Goal: Task Accomplishment & Management: Use online tool/utility

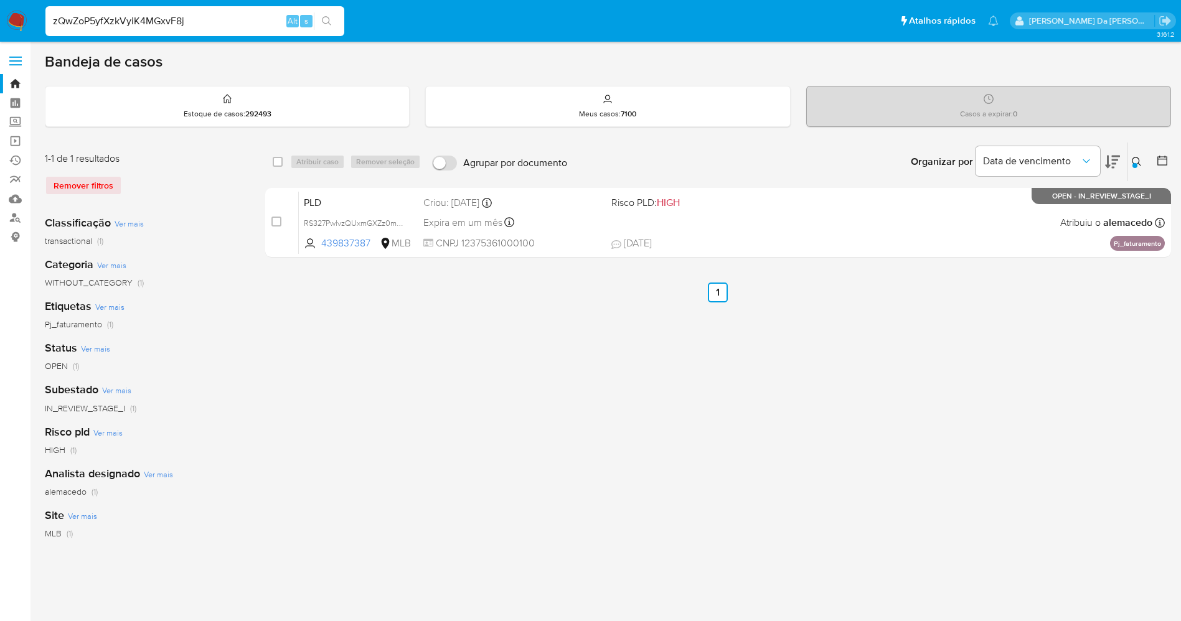
type input "zQwZoP5yfXzkVyiK4MGxvF8j"
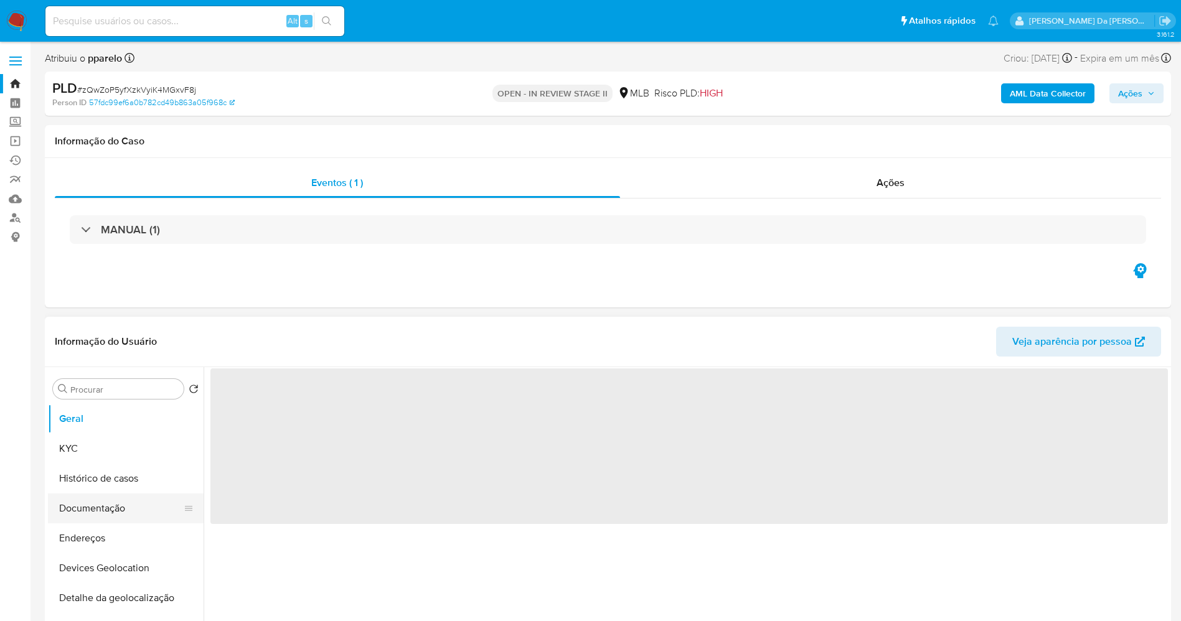
click at [108, 513] on button "Documentação" at bounding box center [121, 509] width 146 height 30
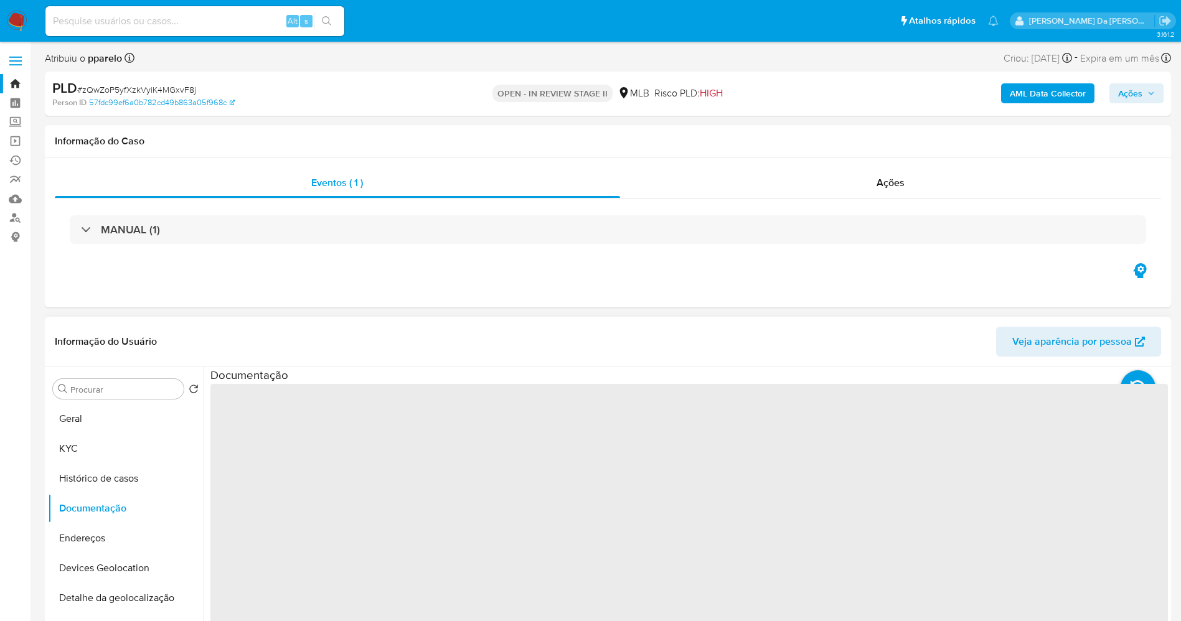
select select "10"
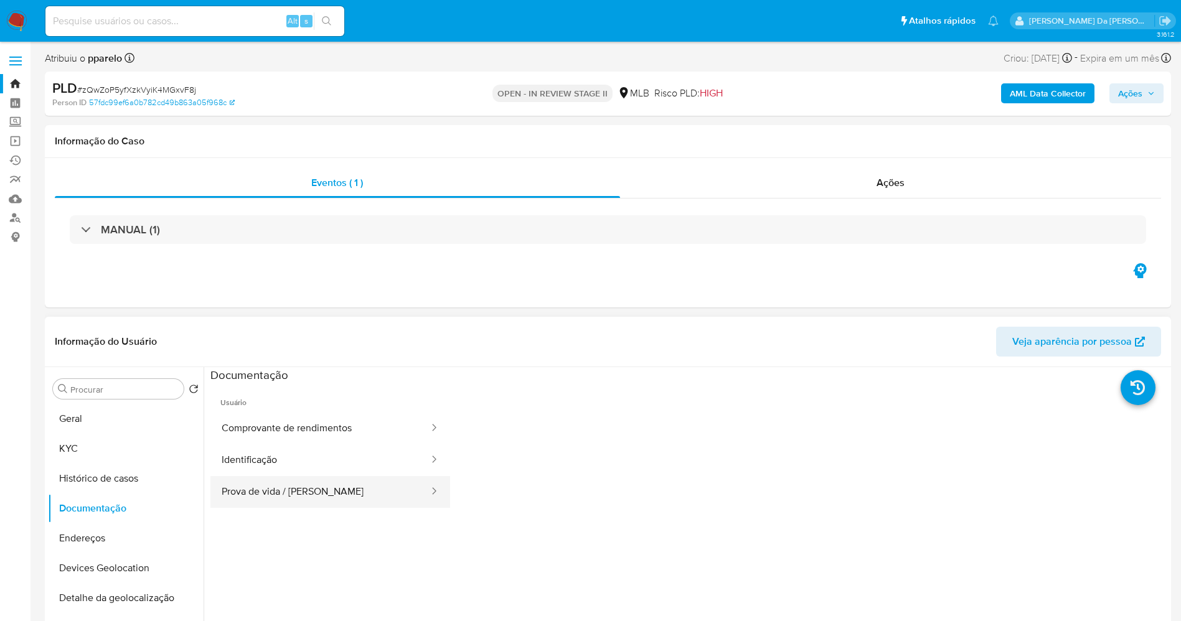
click at [299, 487] on button "Prova de vida / [PERSON_NAME]" at bounding box center [320, 492] width 220 height 32
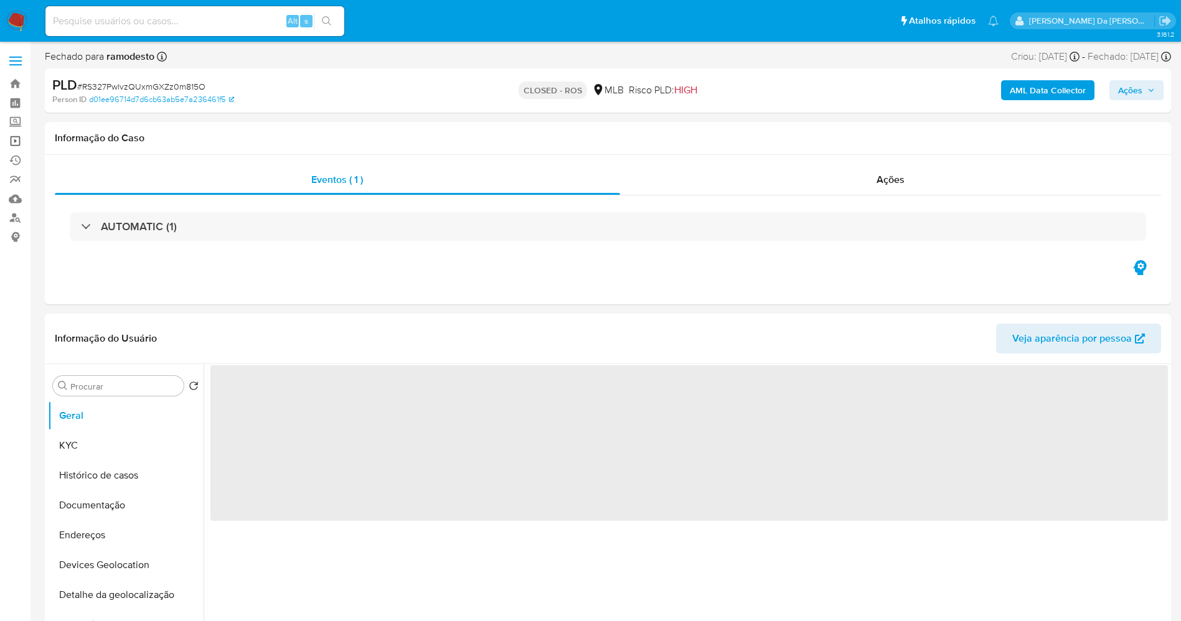
drag, startPoint x: 12, startPoint y: 141, endPoint x: 159, endPoint y: 235, distance: 174.2
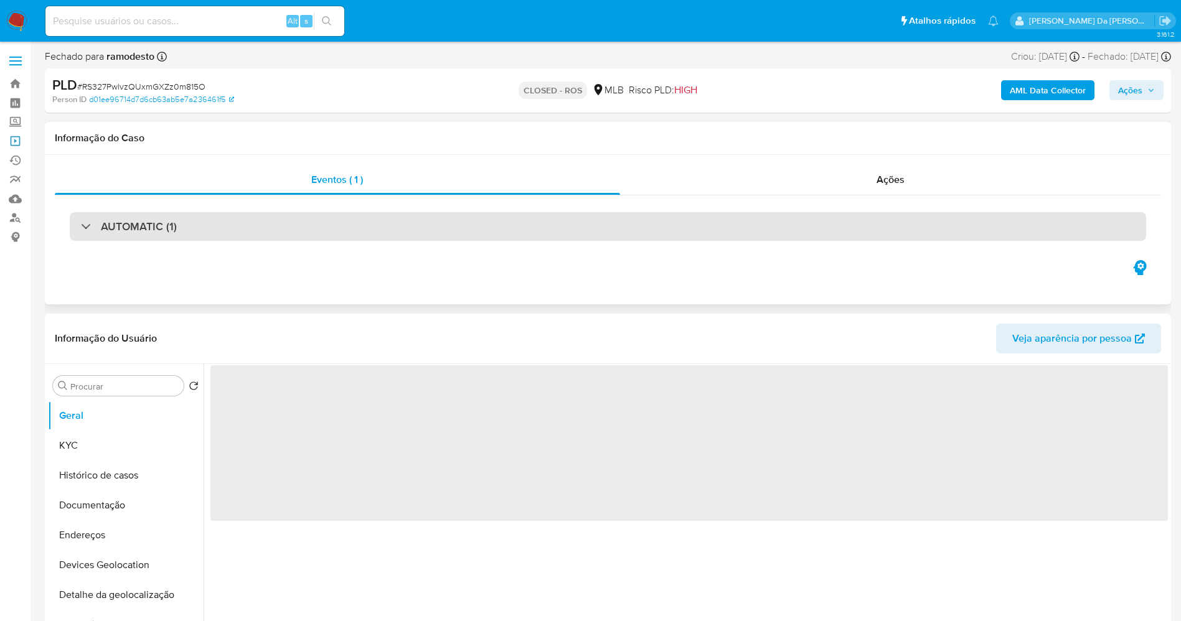
click at [13, 141] on link "Operações em massa" at bounding box center [74, 140] width 148 height 19
select select "10"
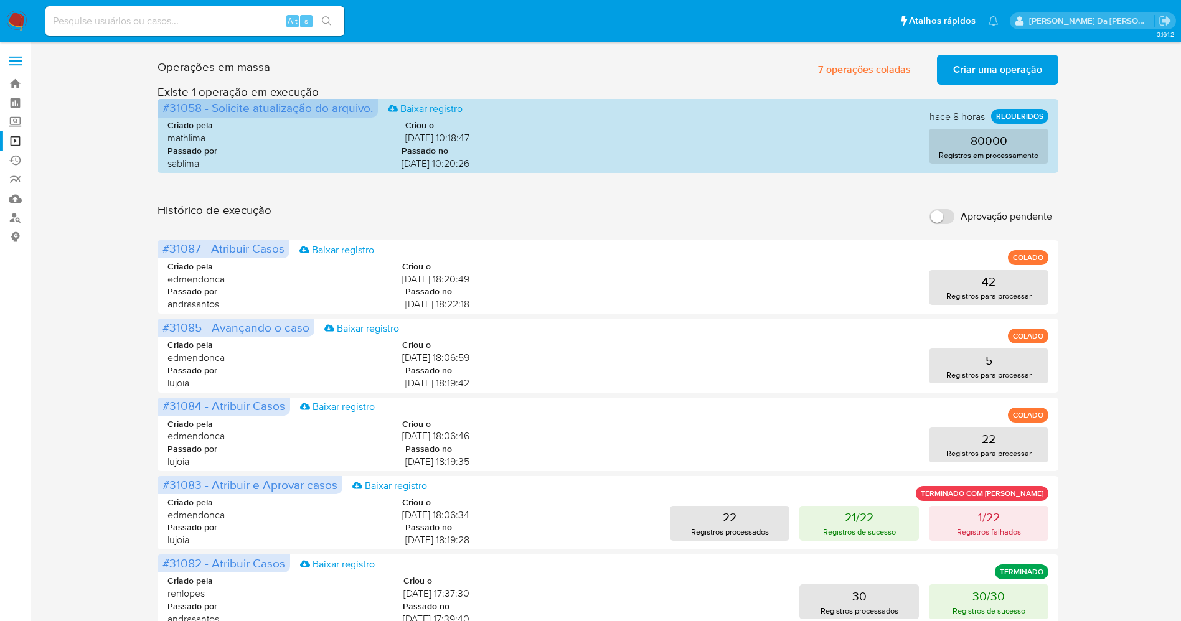
click at [1004, 69] on span "Criar uma operação" at bounding box center [997, 69] width 89 height 27
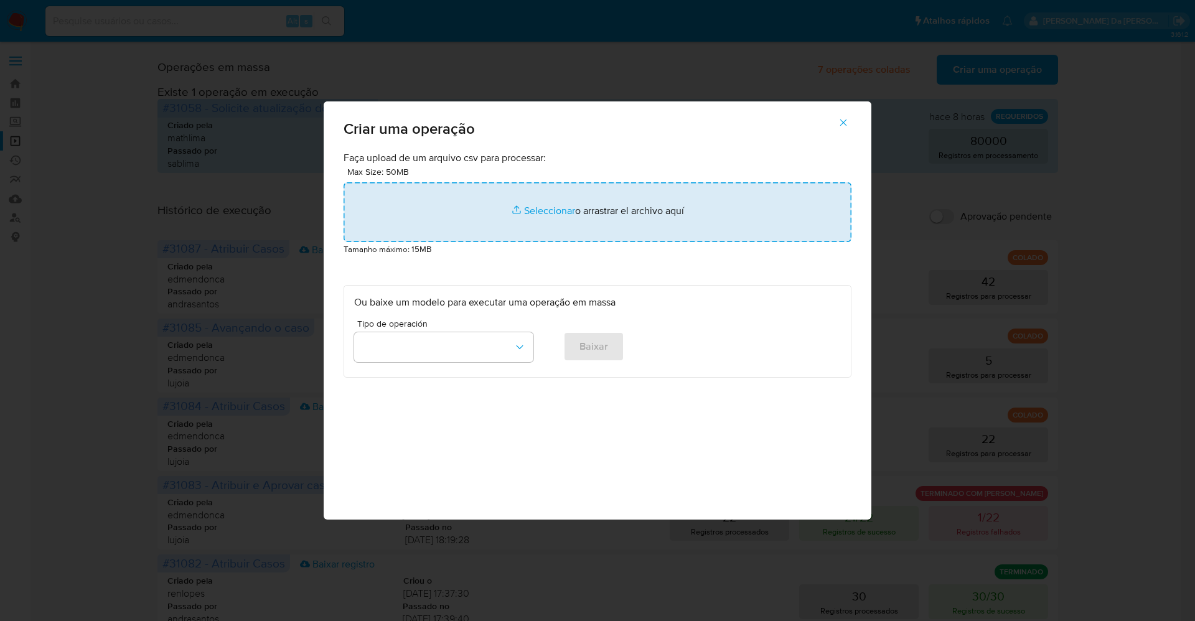
click at [558, 207] on input "file" at bounding box center [598, 212] width 508 height 60
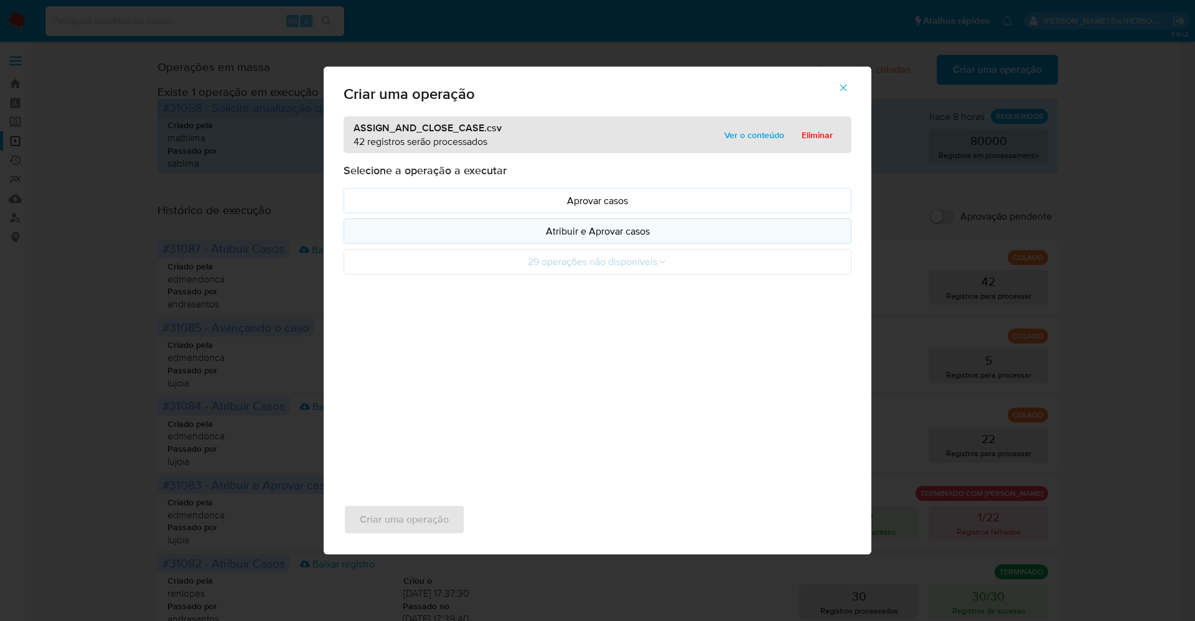
click at [591, 236] on p "Atribuir e Aprovar casos" at bounding box center [597, 231] width 487 height 14
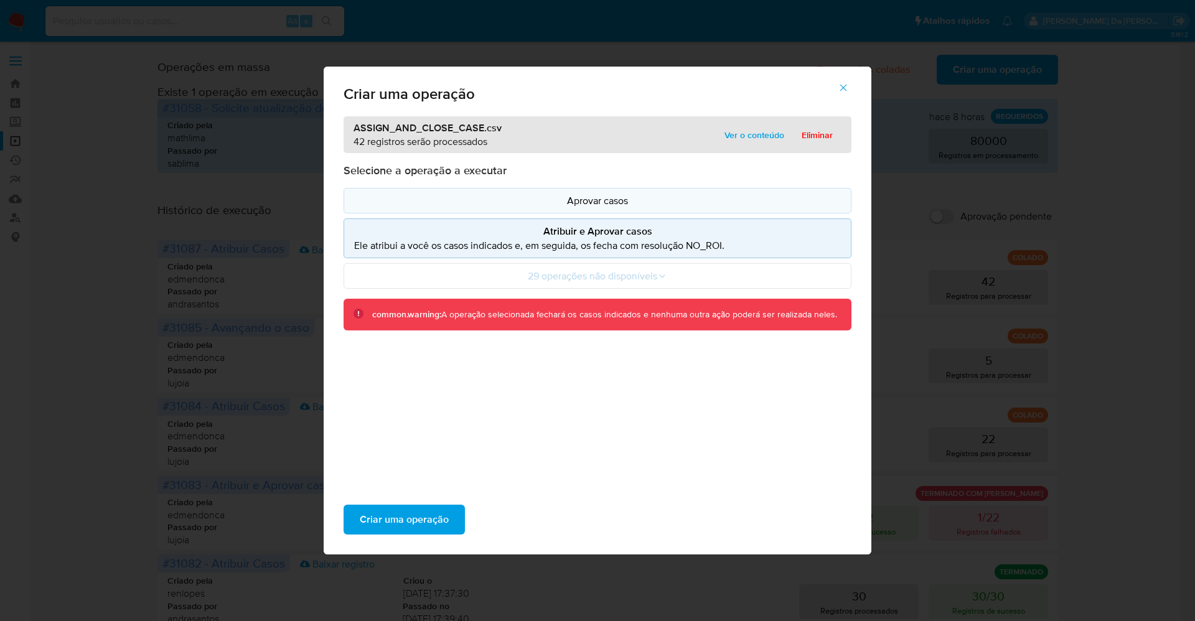
click at [596, 200] on p "Aprovar casos" at bounding box center [597, 201] width 487 height 14
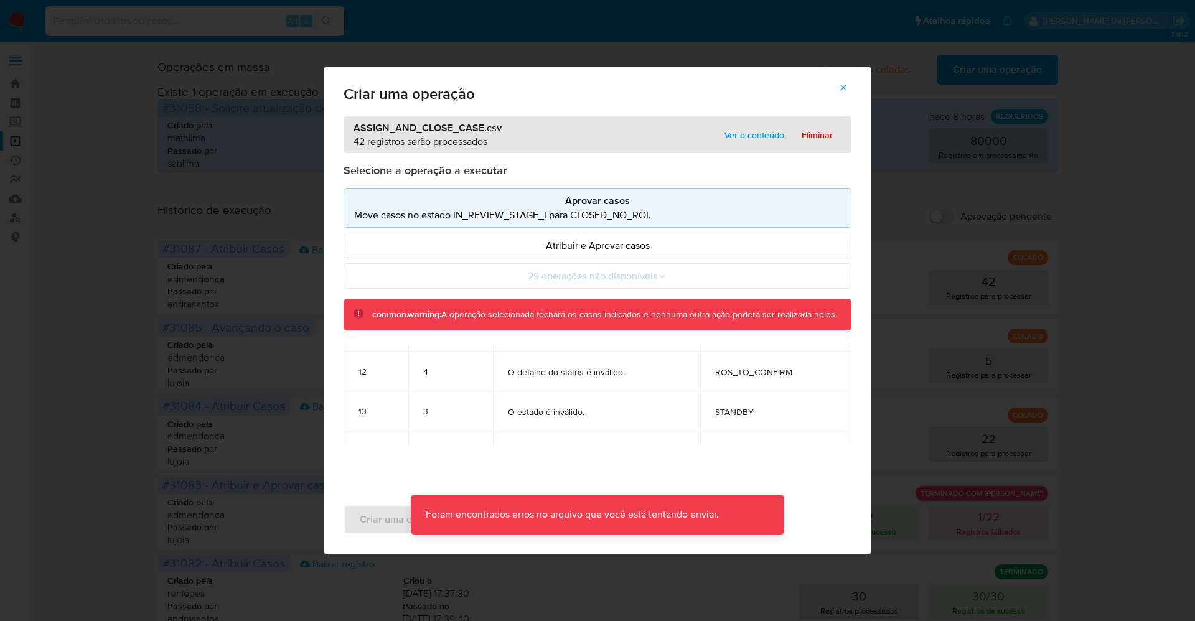
scroll to position [1027, 0]
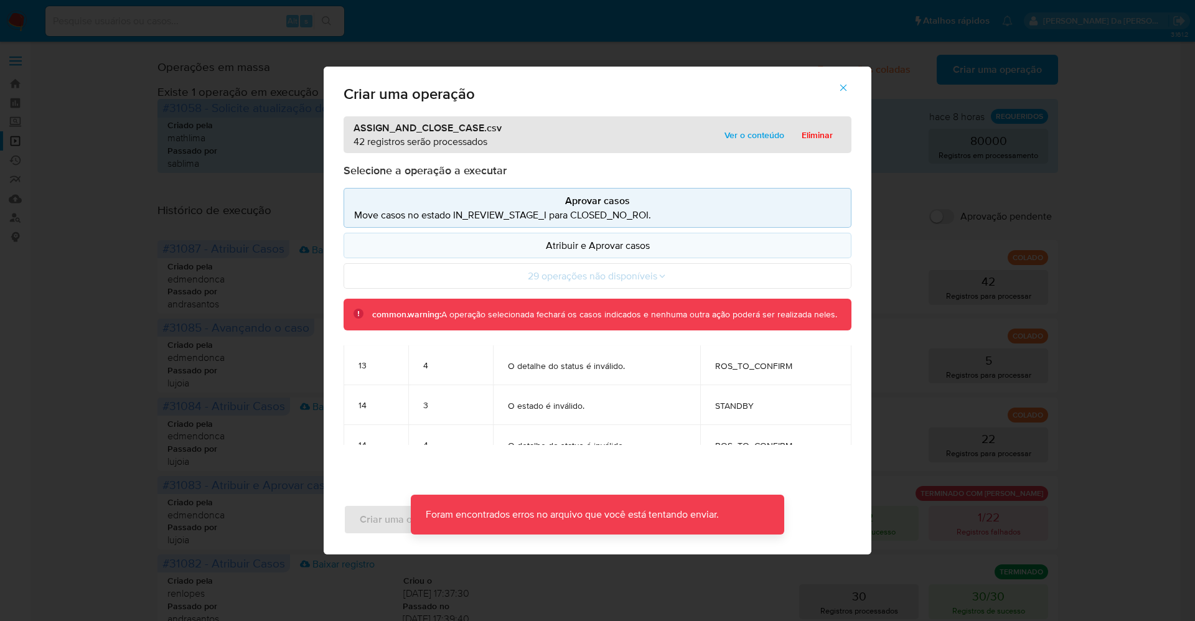
click at [612, 250] on p "Atribuir e Aprovar casos" at bounding box center [597, 245] width 487 height 14
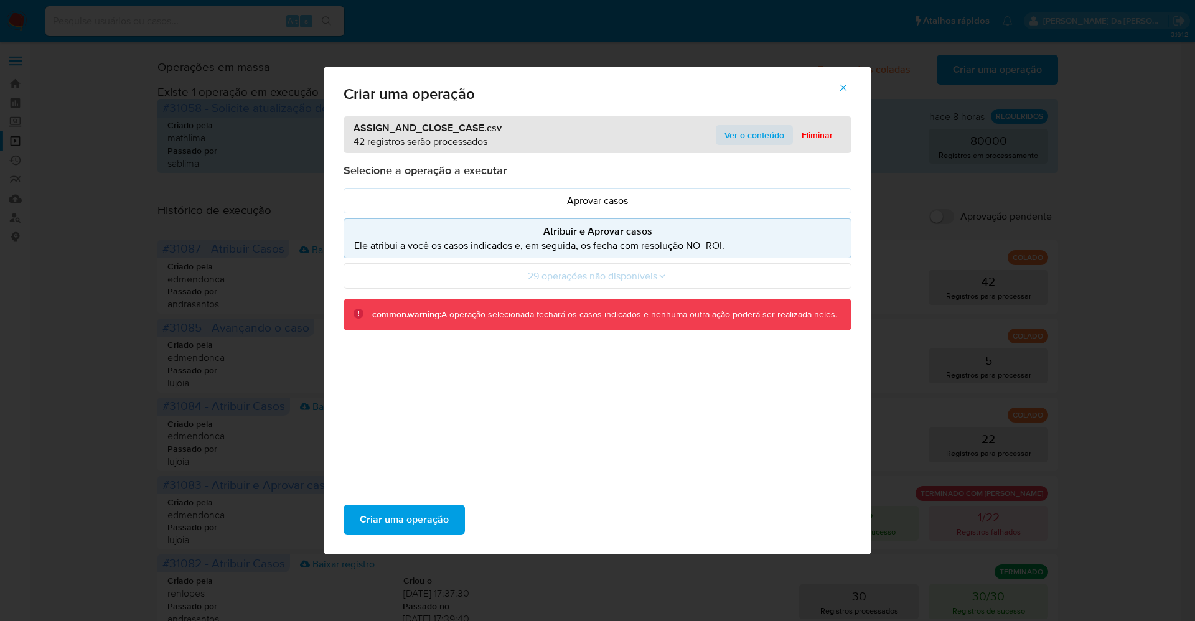
click at [736, 131] on span "Ver o conteúdo" at bounding box center [755, 134] width 60 height 17
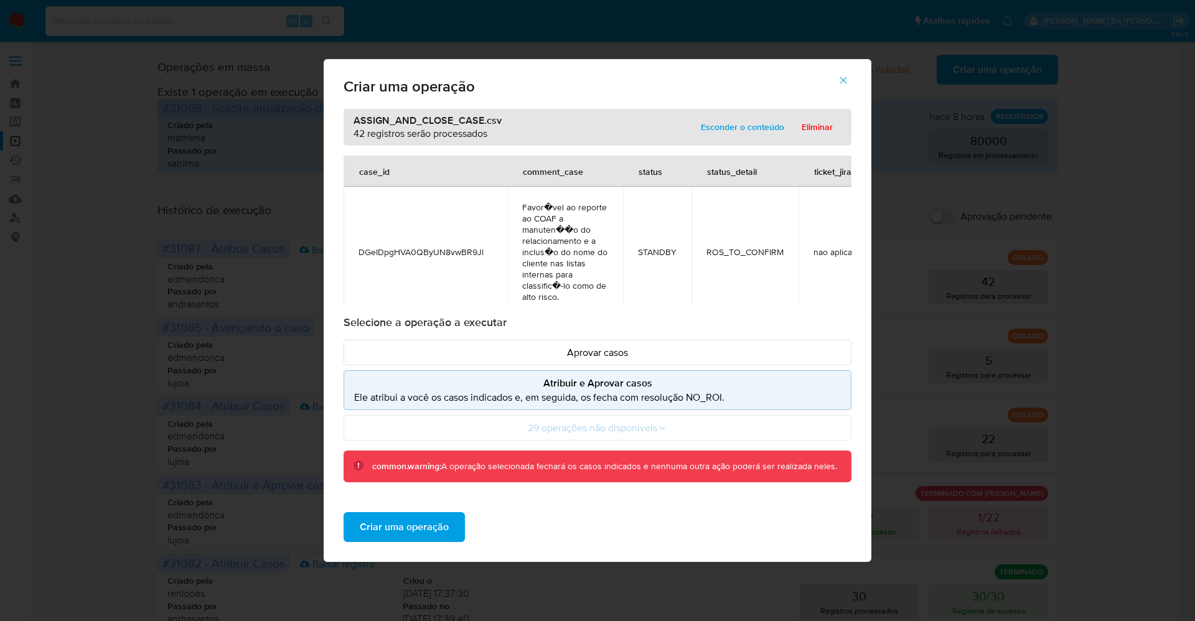
scroll to position [6135, 0]
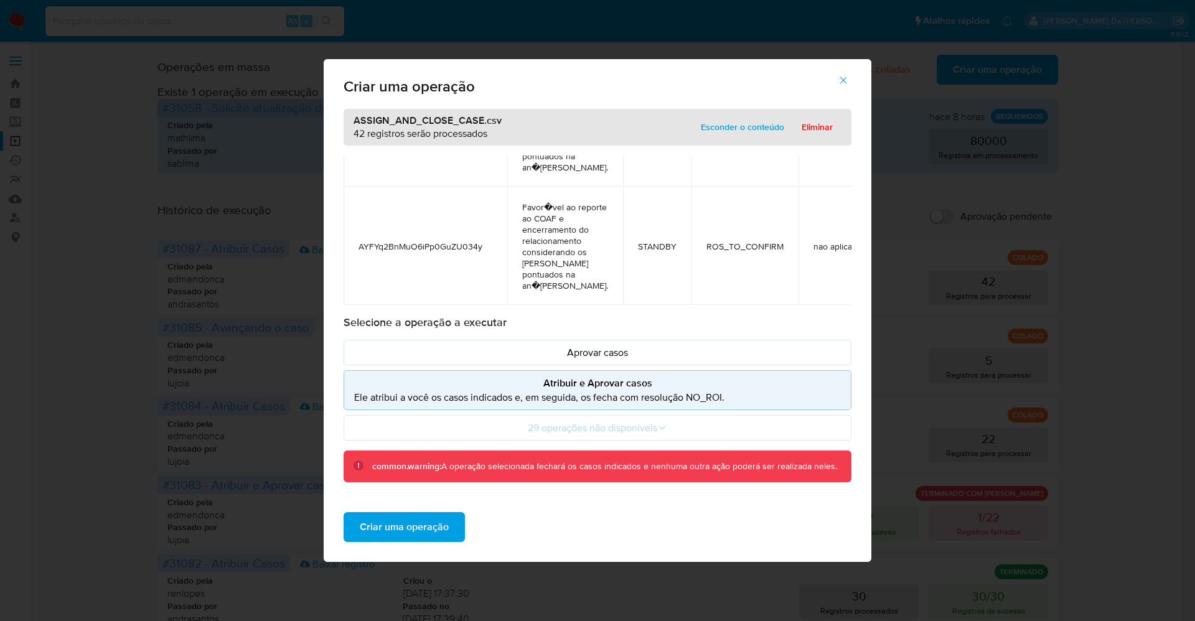
click at [414, 525] on span "Criar uma operação" at bounding box center [404, 527] width 89 height 27
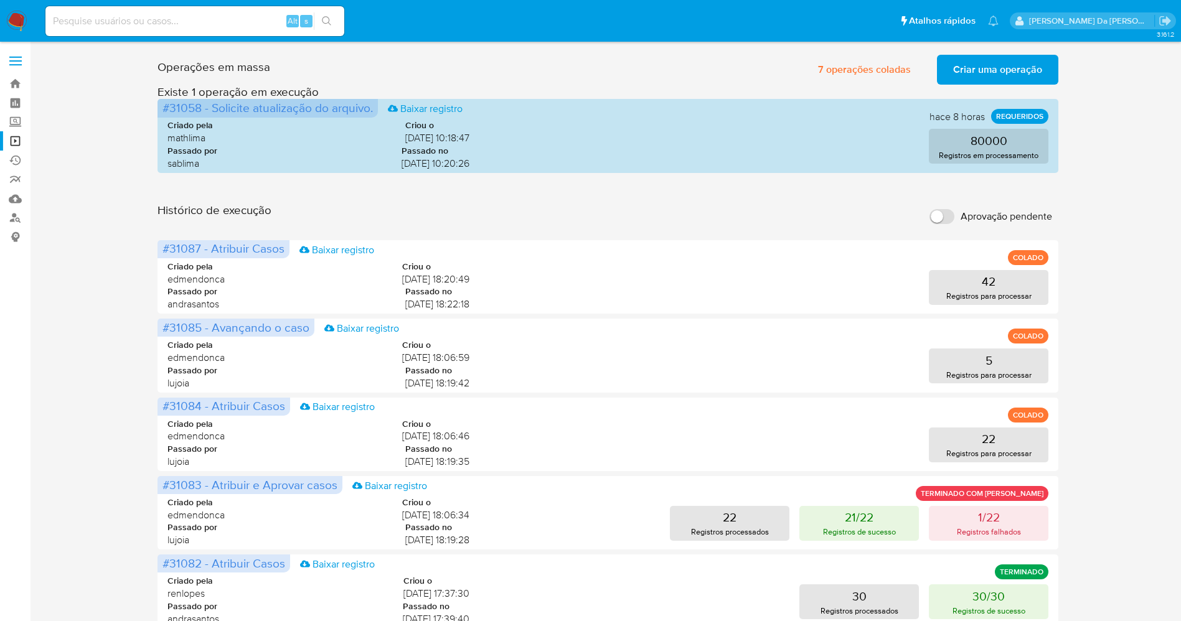
click at [996, 71] on span "Criar uma operação" at bounding box center [997, 69] width 89 height 27
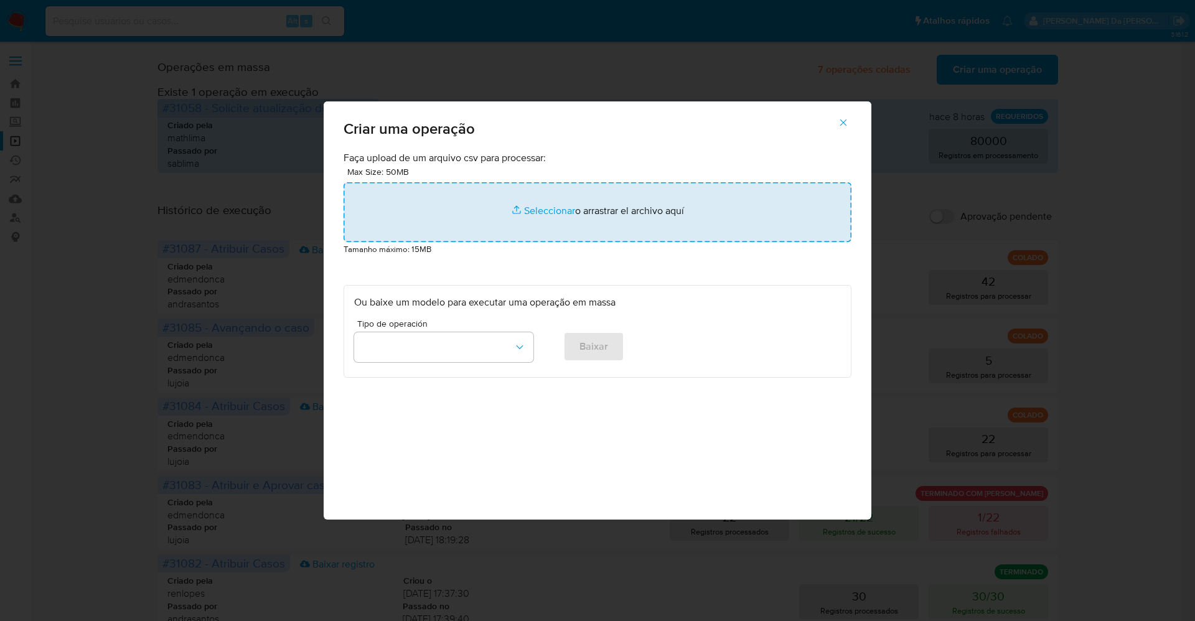
click at [533, 210] on input "file" at bounding box center [598, 212] width 508 height 60
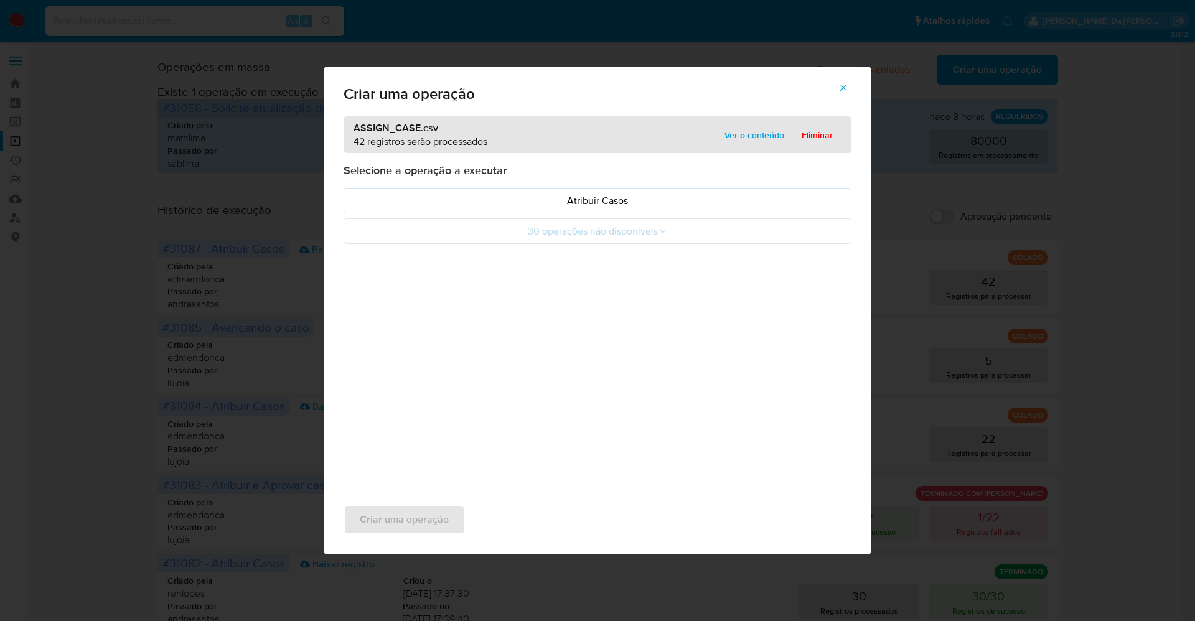
click at [726, 134] on span "Ver o conteúdo" at bounding box center [755, 134] width 60 height 17
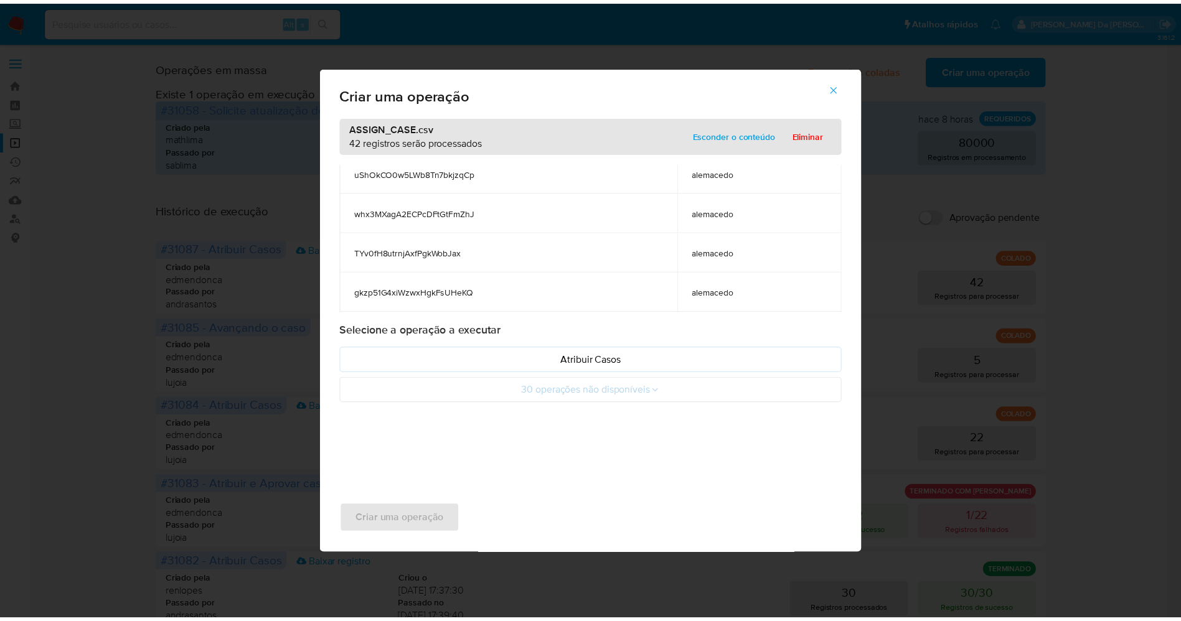
scroll to position [280, 0]
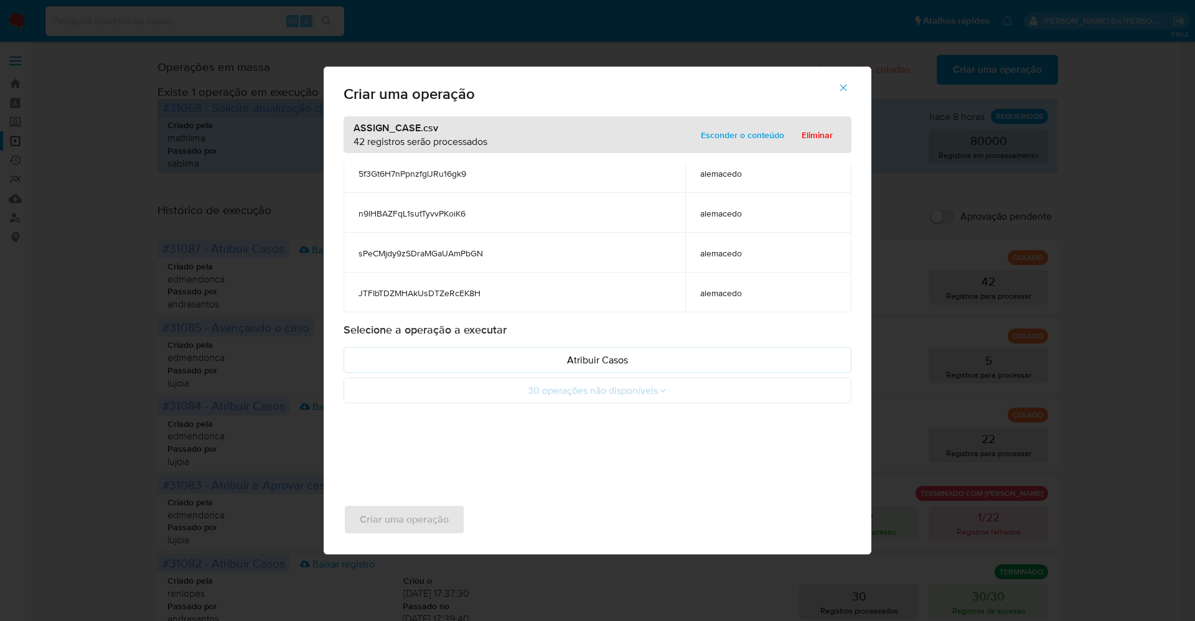
click at [728, 251] on span "alemacedo" at bounding box center [768, 253] width 136 height 11
click at [729, 251] on span "alemacedo" at bounding box center [768, 253] width 136 height 11
click at [601, 364] on p "Atribuir Casos" at bounding box center [597, 360] width 487 height 14
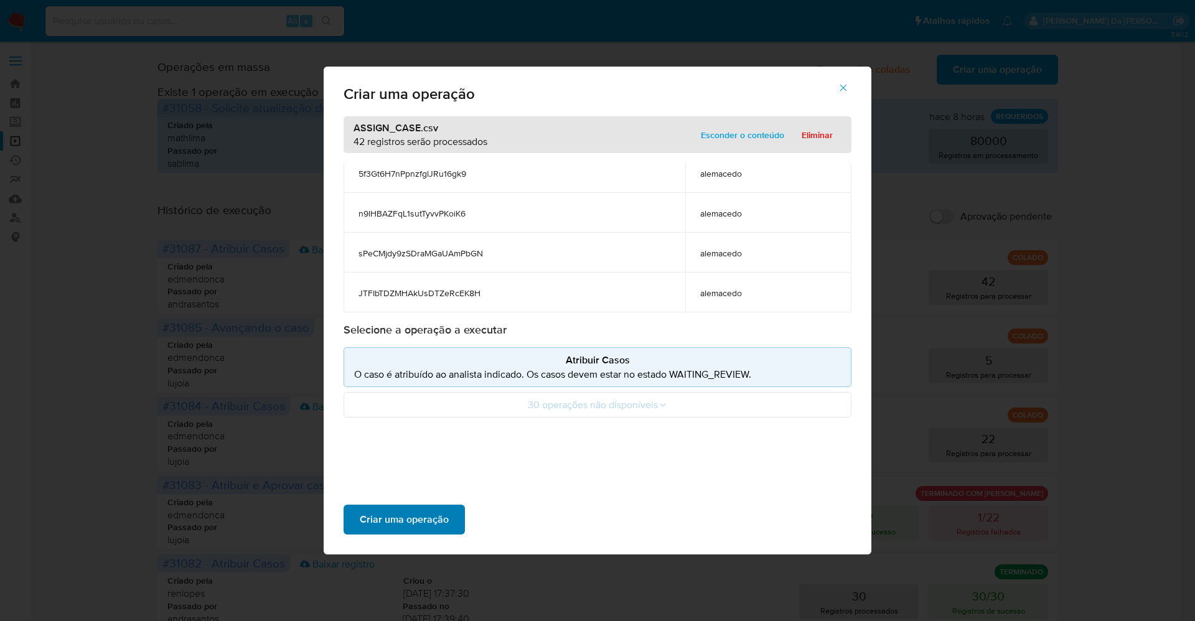
click at [443, 517] on span "Criar uma operação" at bounding box center [404, 519] width 89 height 27
